Goal: Information Seeking & Learning: Check status

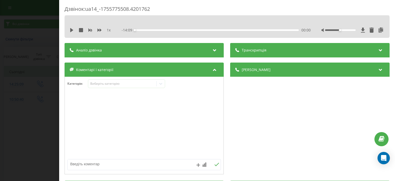
click at [49, 58] on div "Дзвінок : ua14_-1755775508.4201762 1 x - 14:09 00:00 00:00 Транскрипція Для AI-…" at bounding box center [197, 90] width 395 height 181
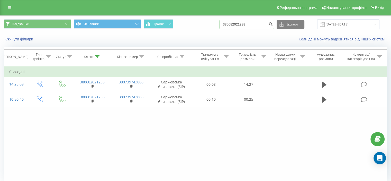
click at [246, 23] on input "380682021238" at bounding box center [246, 24] width 54 height 9
paste input "0660163549"
type input "0660163549"
click at [273, 24] on icon "submit" at bounding box center [270, 23] width 4 height 3
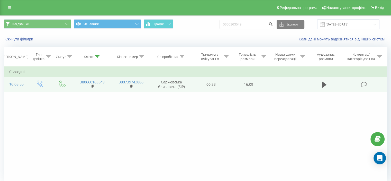
click at [363, 85] on icon at bounding box center [364, 83] width 6 height 5
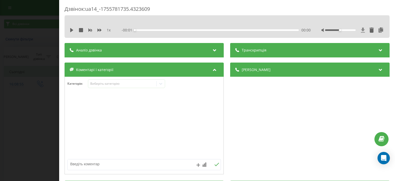
click at [361, 29] on icon at bounding box center [363, 29] width 4 height 5
